Goal: Communication & Community: Answer question/provide support

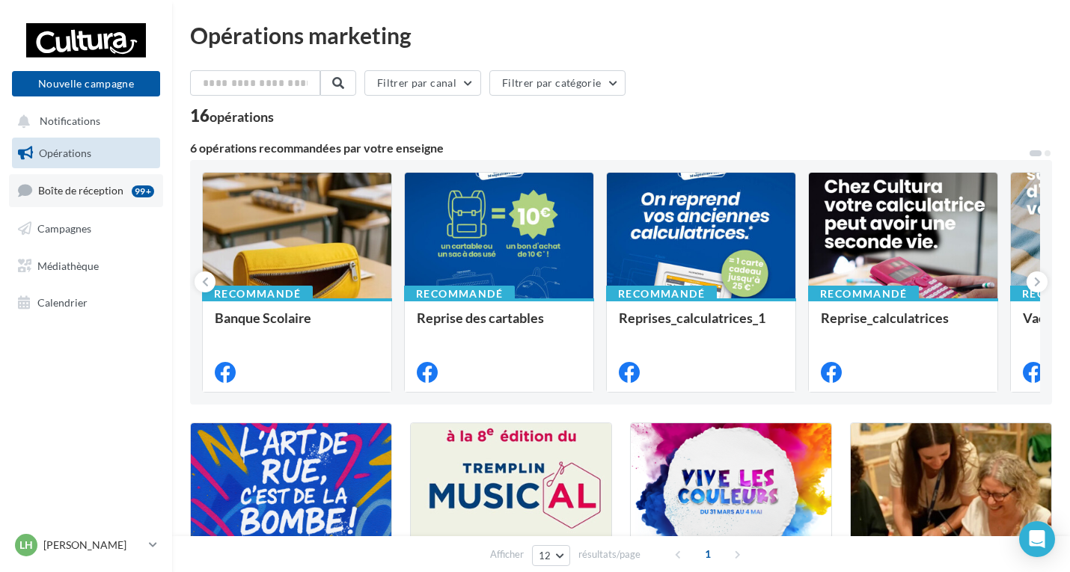
click at [117, 179] on link "Boîte de réception 99+" at bounding box center [86, 190] width 154 height 32
